Goal: Find contact information: Find contact information

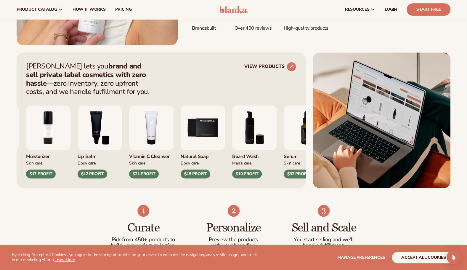
scroll to position [190, 0]
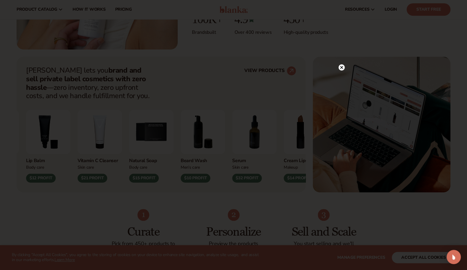
click at [340, 68] on circle at bounding box center [342, 67] width 6 height 6
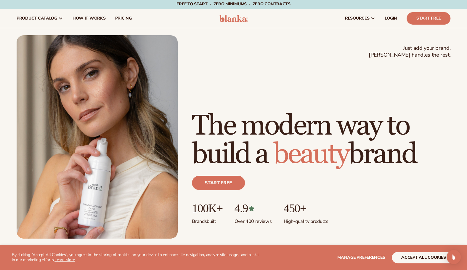
scroll to position [0, 0]
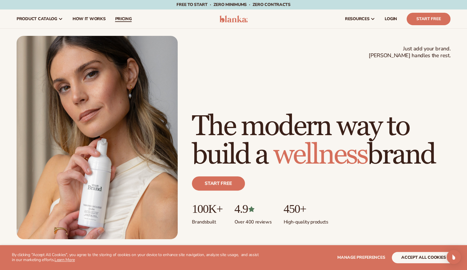
click at [127, 18] on span "pricing" at bounding box center [123, 19] width 17 height 5
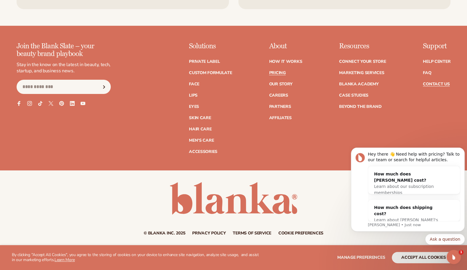
click at [434, 83] on link "Contact Us" at bounding box center [436, 84] width 27 height 4
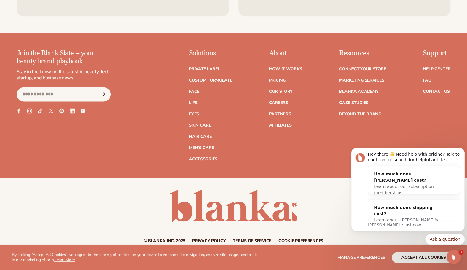
scroll to position [513, 0]
